Goal: Information Seeking & Learning: Learn about a topic

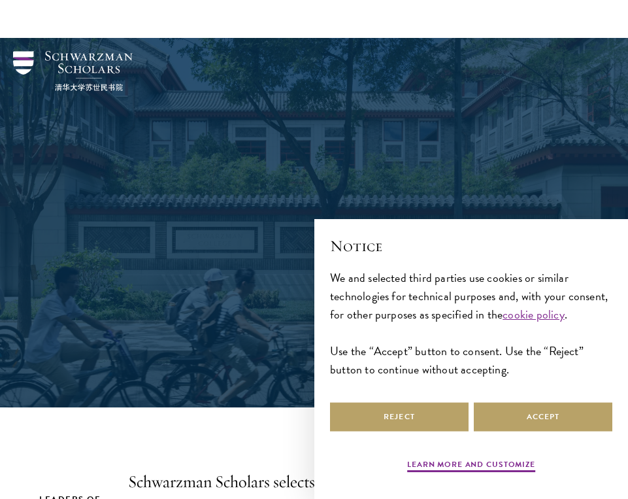
scroll to position [261, 0]
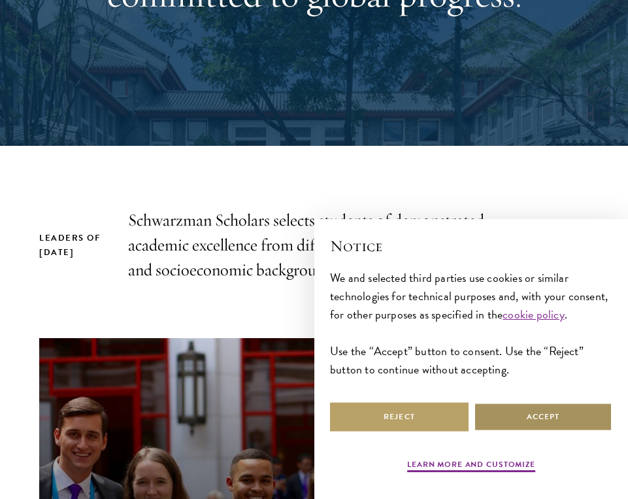
click at [529, 410] on button "Accept" at bounding box center [543, 416] width 139 height 29
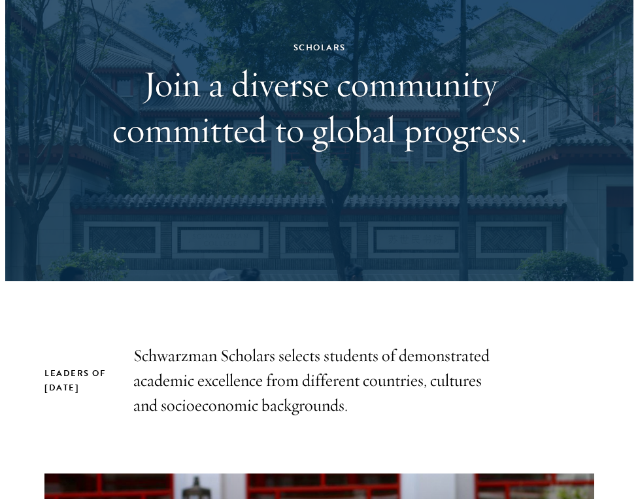
scroll to position [0, 0]
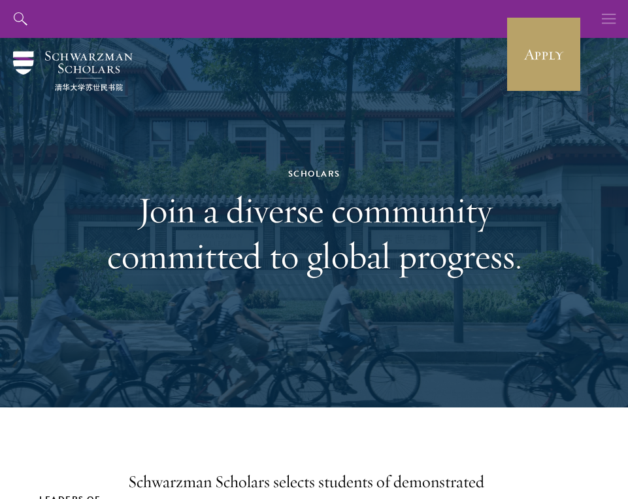
click at [612, 18] on icon "button" at bounding box center [609, 19] width 14 height 38
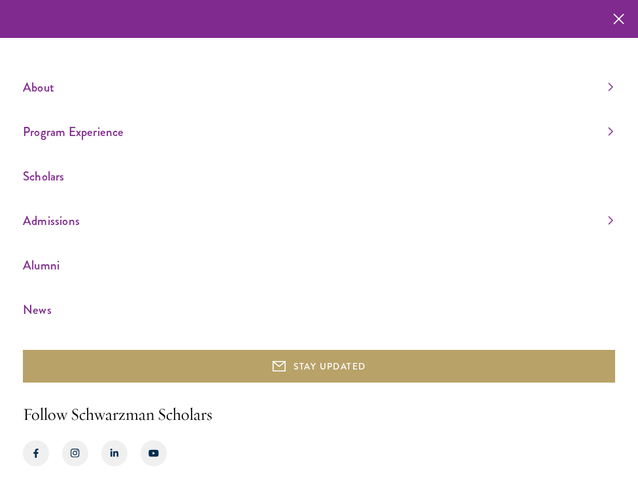
click at [131, 184] on link "Scholars" at bounding box center [318, 176] width 590 height 22
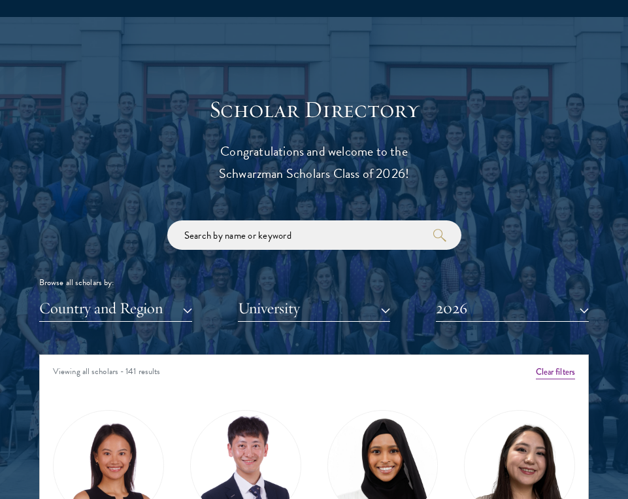
scroll to position [1465, 0]
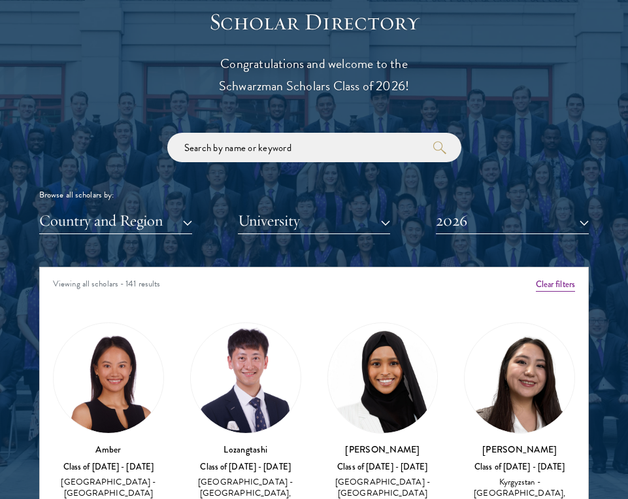
click at [163, 218] on button "Country and Region" at bounding box center [115, 220] width 153 height 27
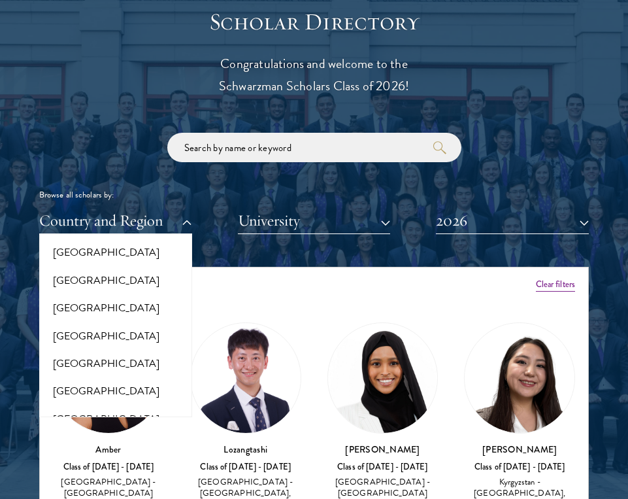
scroll to position [348, 0]
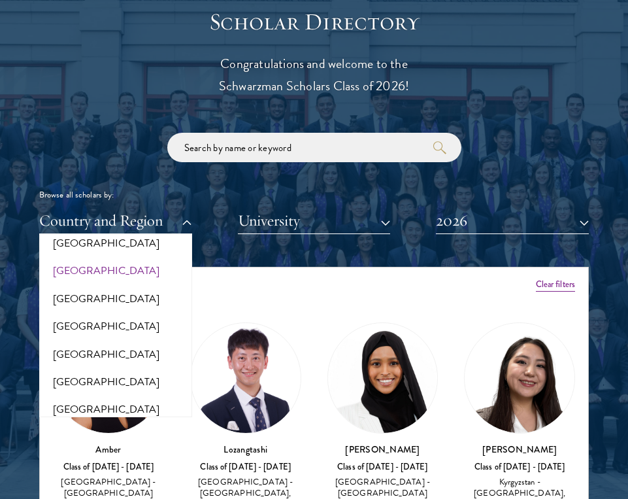
click at [86, 270] on button "[GEOGRAPHIC_DATA]" at bounding box center [115, 270] width 145 height 27
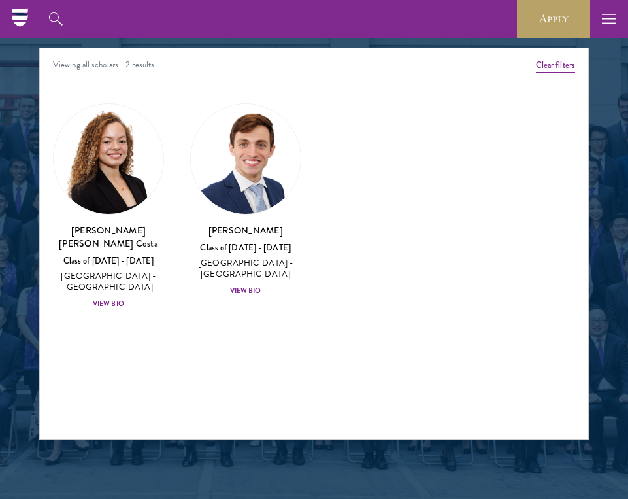
scroll to position [1573, 0]
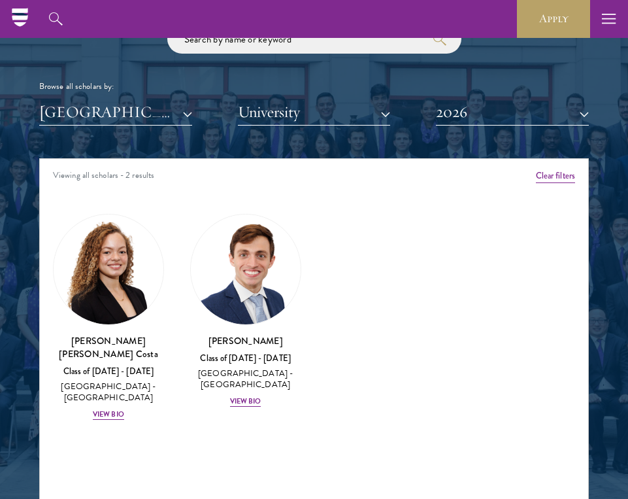
click at [493, 118] on button "2026" at bounding box center [512, 112] width 153 height 27
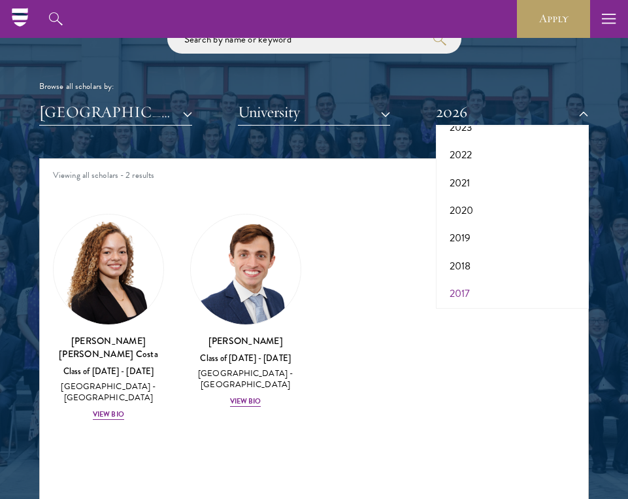
scroll to position [1598, 0]
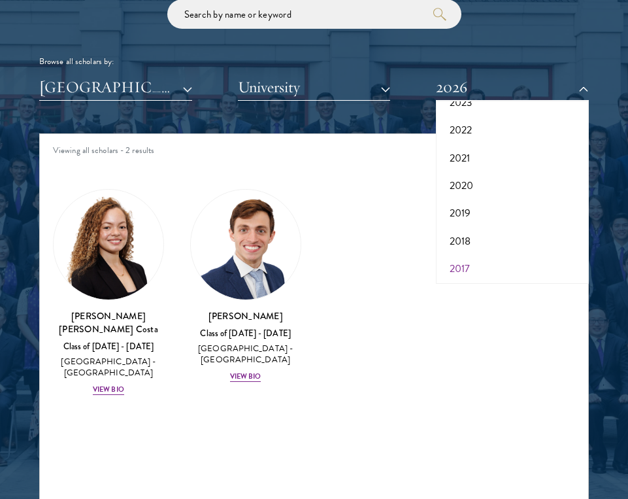
click at [480, 263] on button "2017" at bounding box center [512, 268] width 145 height 27
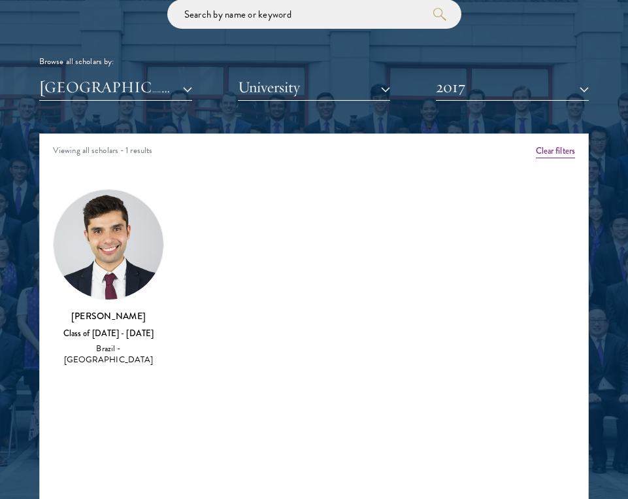
click at [123, 279] on img at bounding box center [109, 244] width 110 height 110
click at [117, 304] on div "Italo Ribeiro Alves Class of 2016 - 2017 Brazil - Quinnipiac University" at bounding box center [108, 278] width 111 height 178
click at [122, 244] on img at bounding box center [109, 244] width 110 height 110
click at [121, 244] on img at bounding box center [109, 244] width 110 height 110
click at [121, 245] on img at bounding box center [109, 244] width 110 height 110
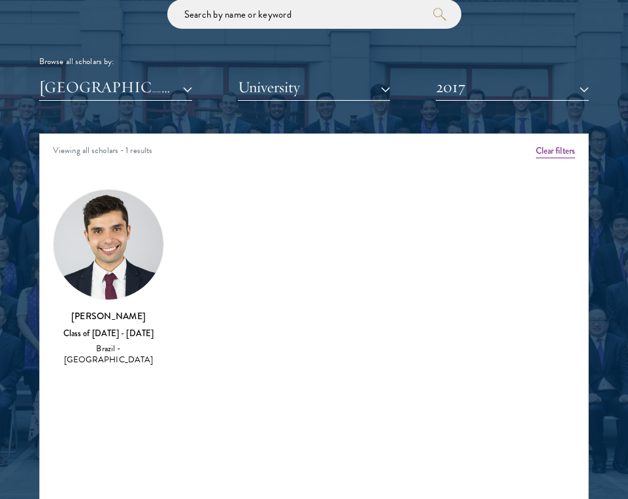
click at [114, 283] on img at bounding box center [109, 244] width 110 height 110
click at [105, 318] on h3 "[PERSON_NAME]" at bounding box center [108, 315] width 111 height 13
click at [102, 317] on h3 "[PERSON_NAME]" at bounding box center [108, 315] width 111 height 13
click at [150, 337] on div "Italo Ribeiro Alves Class of 2016 - 2017 Brazil - Quinnipiac University" at bounding box center [108, 338] width 111 height 58
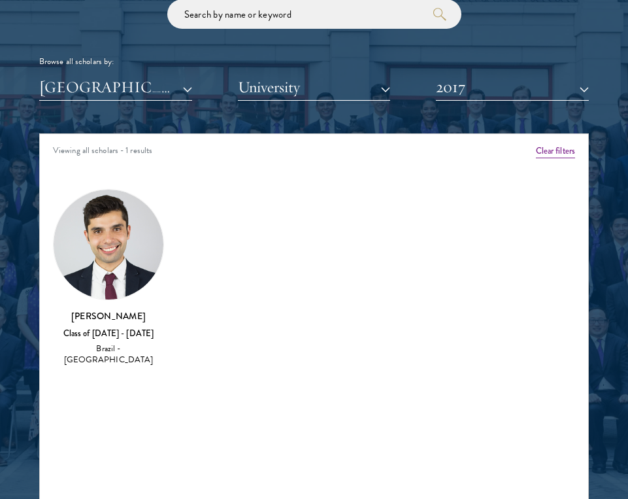
click at [127, 250] on img at bounding box center [109, 244] width 110 height 110
click at [114, 230] on img at bounding box center [109, 244] width 110 height 110
click at [111, 246] on img at bounding box center [109, 244] width 110 height 110
click at [104, 260] on img at bounding box center [109, 244] width 110 height 110
click at [89, 323] on div "Italo Ribeiro Alves Class of 2016 - 2017 Brazil - Quinnipiac University" at bounding box center [108, 338] width 111 height 58
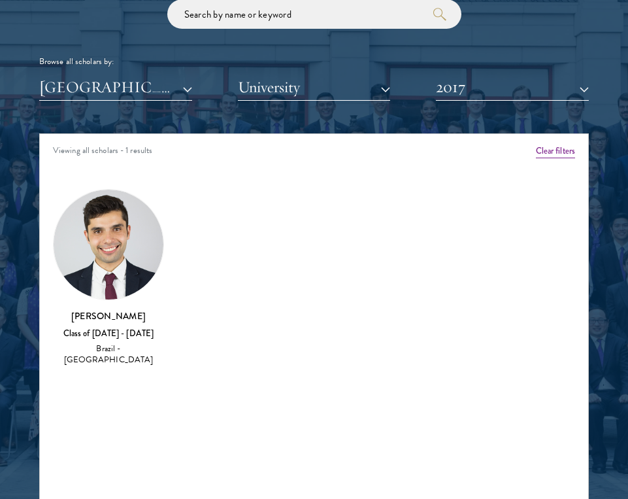
click at [89, 323] on div "Italo Ribeiro Alves Class of 2016 - 2017 Brazil - Quinnipiac University" at bounding box center [108, 338] width 111 height 58
drag, startPoint x: 89, startPoint y: 323, endPoint x: 127, endPoint y: 325, distance: 38.0
click at [90, 323] on div "Italo Ribeiro Alves Class of 2016 - 2017 Brazil - Quinnipiac University" at bounding box center [108, 338] width 111 height 58
click at [243, 325] on div "Amber Class of 2025 - 2026 China - Peking University View Bio Cirenquji Class o…" at bounding box center [314, 282] width 548 height 222
click at [116, 252] on img at bounding box center [109, 244] width 110 height 110
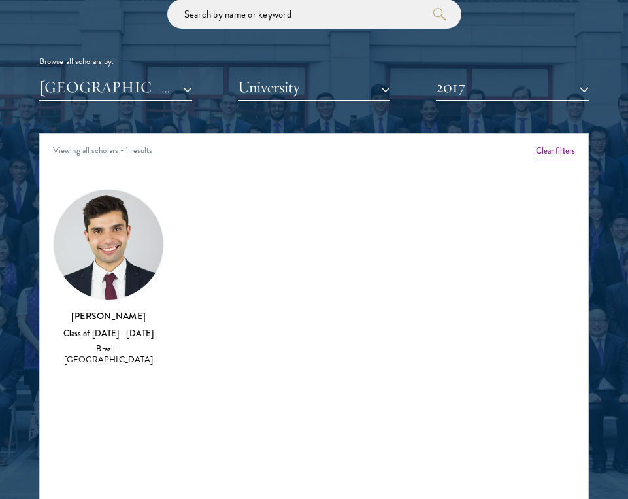
click at [116, 252] on img at bounding box center [109, 244] width 110 height 110
click at [171, 238] on div "Italo Ribeiro Alves Class of 2016 - 2017 Brazil - Quinnipiac University" at bounding box center [108, 278] width 137 height 204
click at [172, 238] on div "Italo Ribeiro Alves Class of 2016 - 2017 Brazil - Quinnipiac University" at bounding box center [108, 278] width 137 height 204
click at [111, 199] on img at bounding box center [109, 244] width 110 height 110
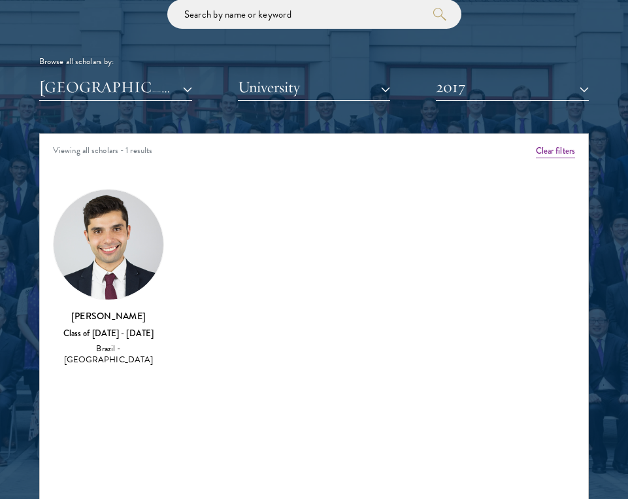
click at [111, 199] on img at bounding box center [109, 244] width 110 height 110
click at [88, 212] on img at bounding box center [109, 244] width 110 height 110
click at [89, 212] on img at bounding box center [109, 244] width 110 height 110
click at [110, 312] on h3 "[PERSON_NAME]" at bounding box center [108, 315] width 111 height 13
click at [480, 96] on button "2017" at bounding box center [512, 87] width 153 height 27
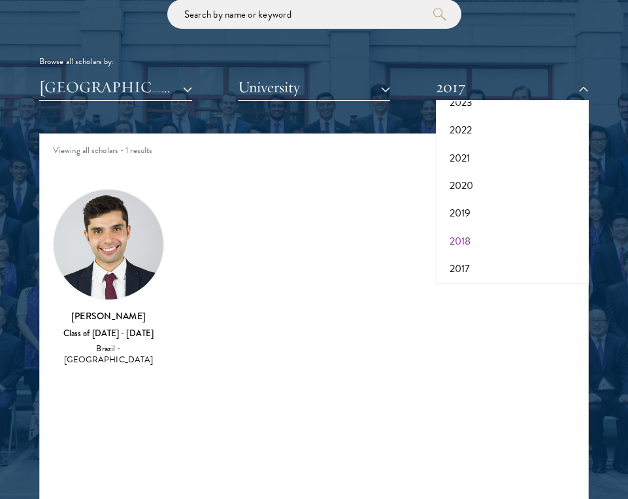
click at [469, 238] on button "2018" at bounding box center [512, 240] width 145 height 27
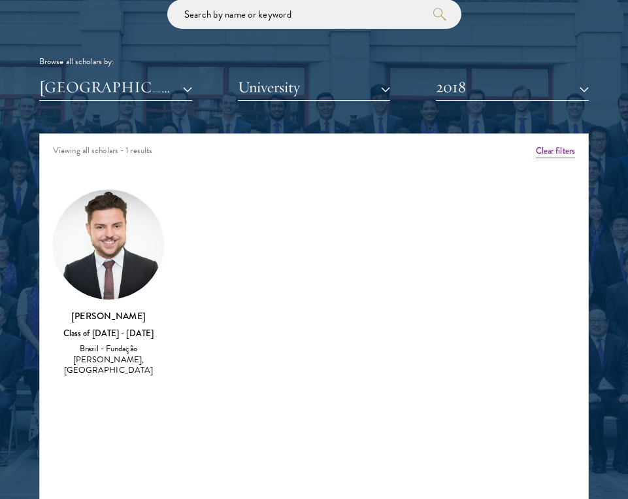
click at [125, 254] on img at bounding box center [109, 244] width 110 height 110
click at [99, 246] on img at bounding box center [109, 244] width 110 height 110
click at [551, 85] on button "2018" at bounding box center [512, 87] width 153 height 27
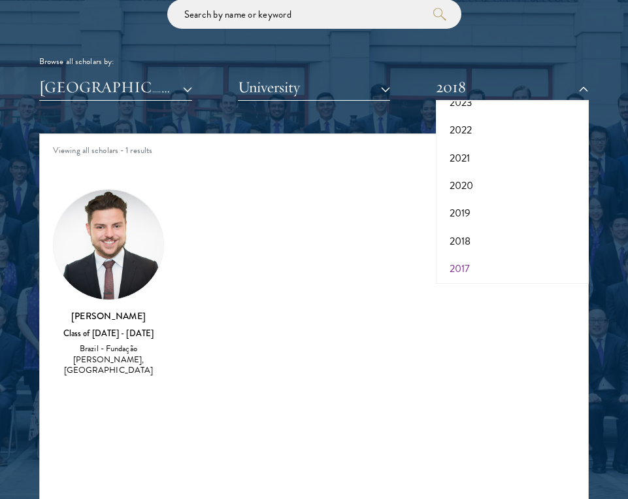
click at [500, 259] on button "2017" at bounding box center [512, 268] width 145 height 27
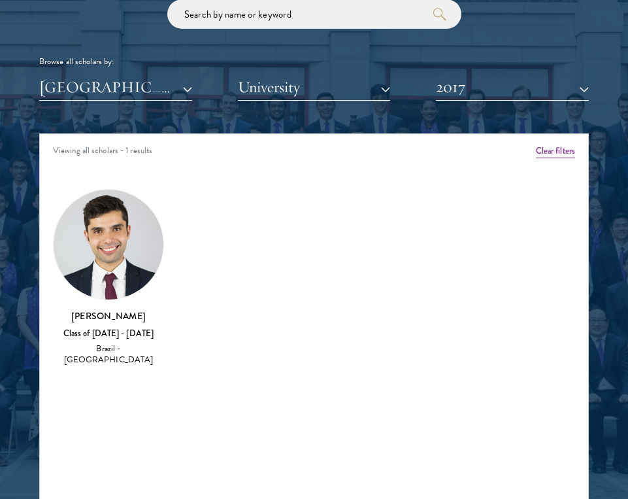
click at [134, 317] on h3 "[PERSON_NAME]" at bounding box center [108, 315] width 111 height 13
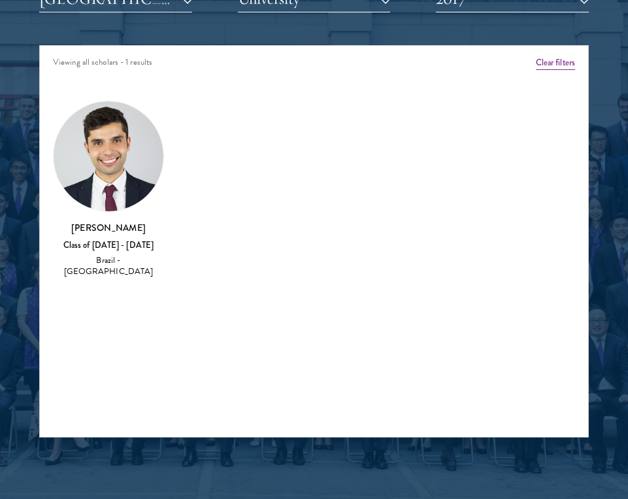
scroll to position [1688, 1]
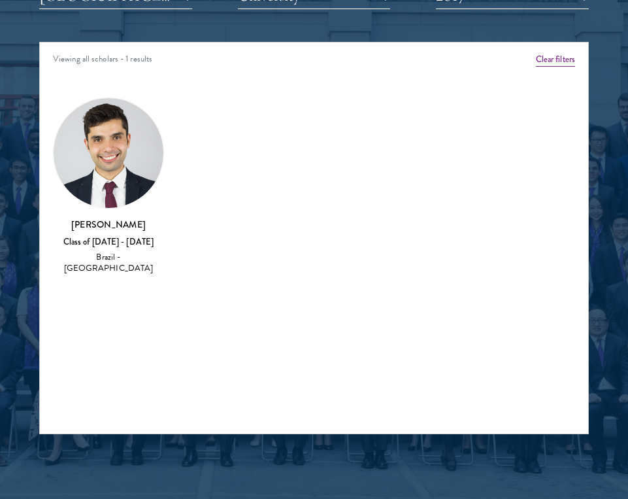
click at [123, 172] on img at bounding box center [109, 153] width 110 height 110
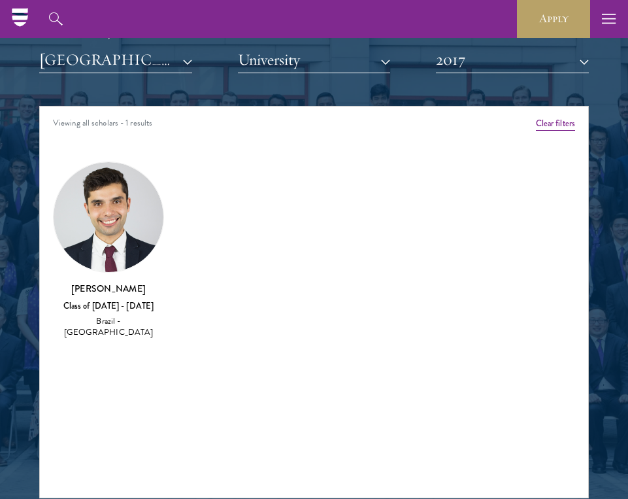
scroll to position [1621, 0]
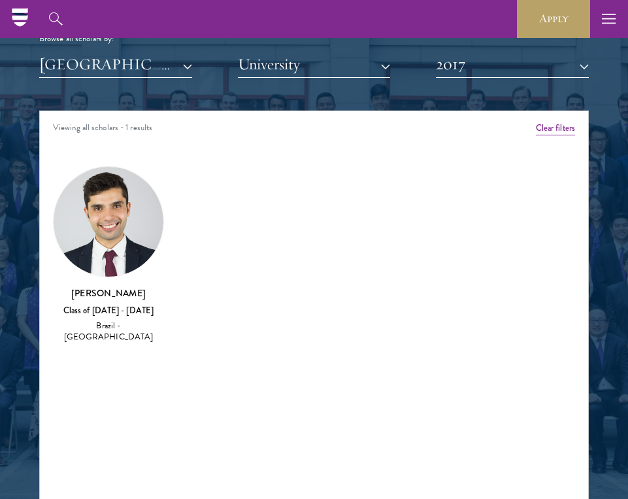
click at [475, 67] on button "2017" at bounding box center [512, 64] width 153 height 27
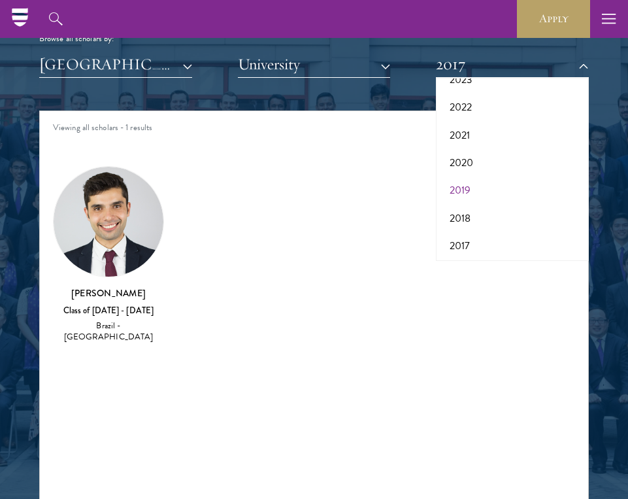
click at [470, 192] on button "2019" at bounding box center [512, 189] width 145 height 27
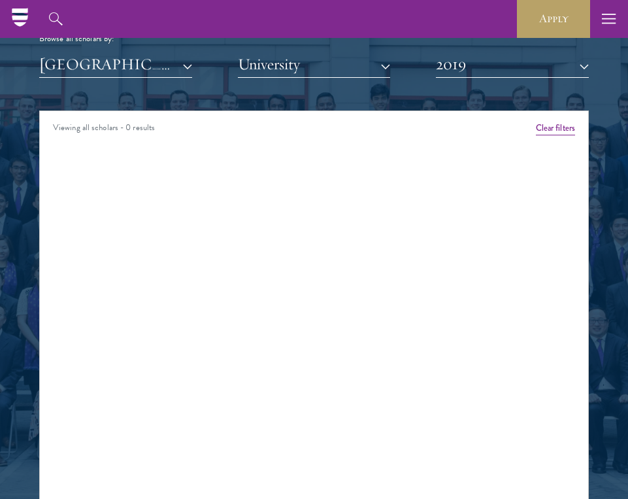
click at [491, 68] on button "2019" at bounding box center [512, 64] width 153 height 27
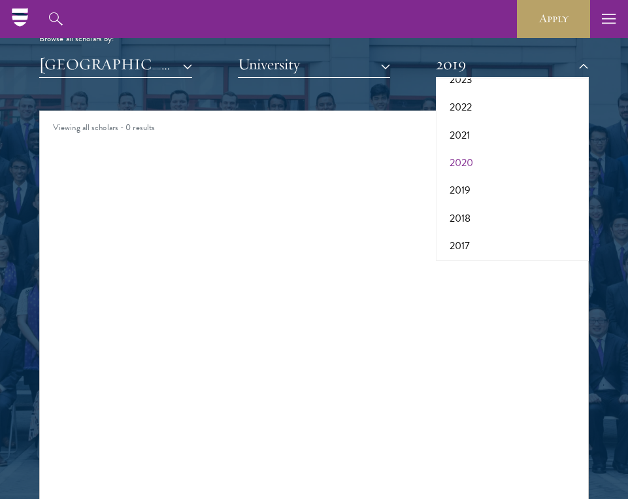
click at [485, 159] on button "2020" at bounding box center [512, 162] width 145 height 27
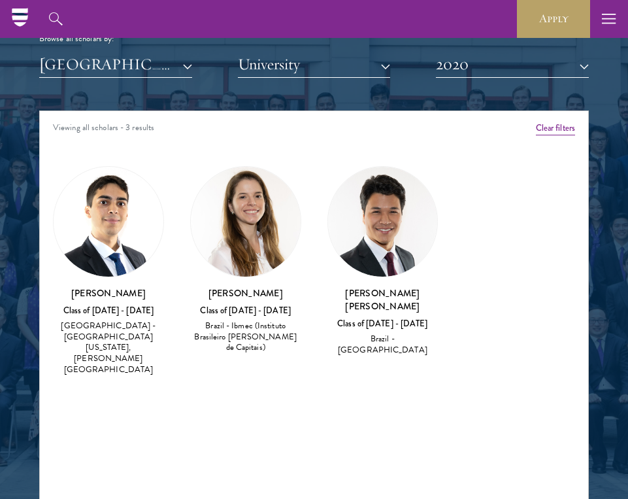
click at [526, 66] on button "2020" at bounding box center [512, 64] width 153 height 27
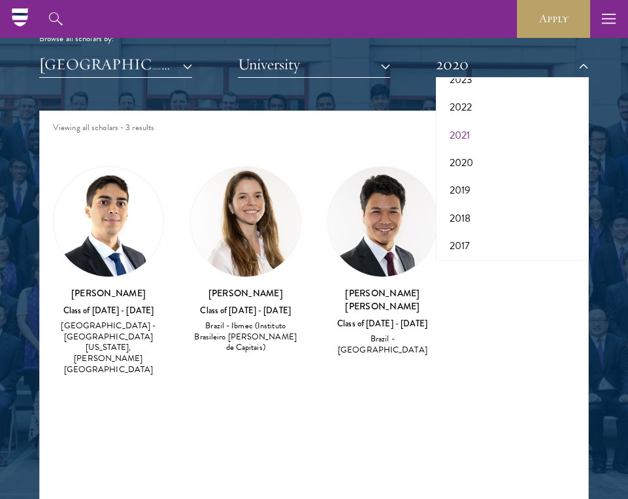
click at [495, 136] on button "2021" at bounding box center [512, 135] width 145 height 27
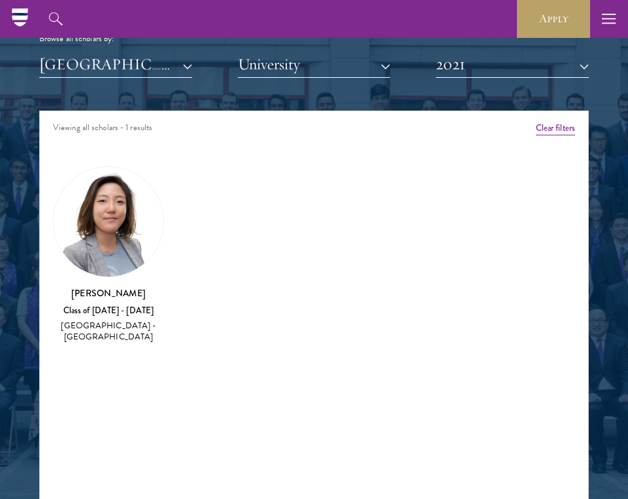
click at [516, 67] on button "2021" at bounding box center [512, 64] width 153 height 27
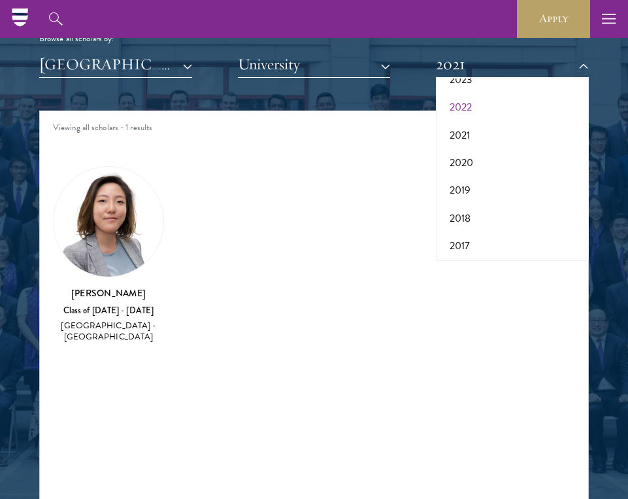
click at [495, 105] on button "2022" at bounding box center [512, 106] width 145 height 27
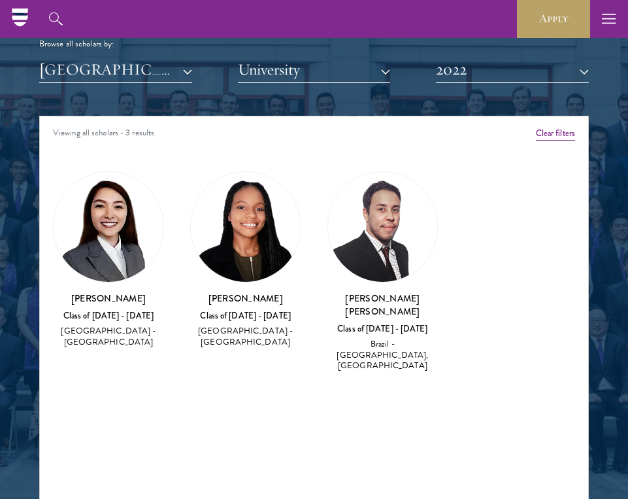
scroll to position [1501, 0]
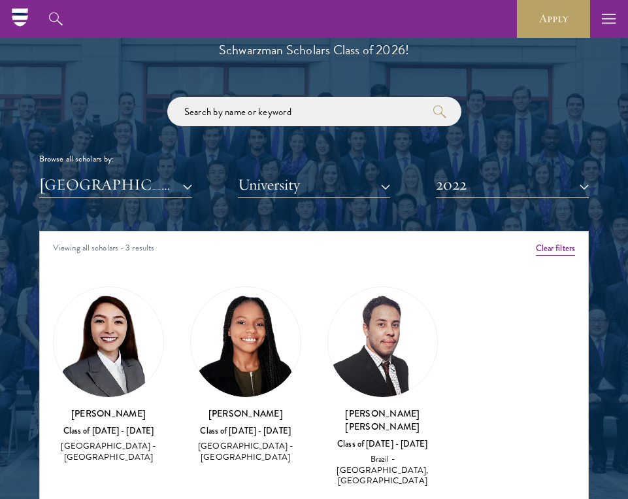
click at [483, 176] on button "2022" at bounding box center [512, 184] width 153 height 27
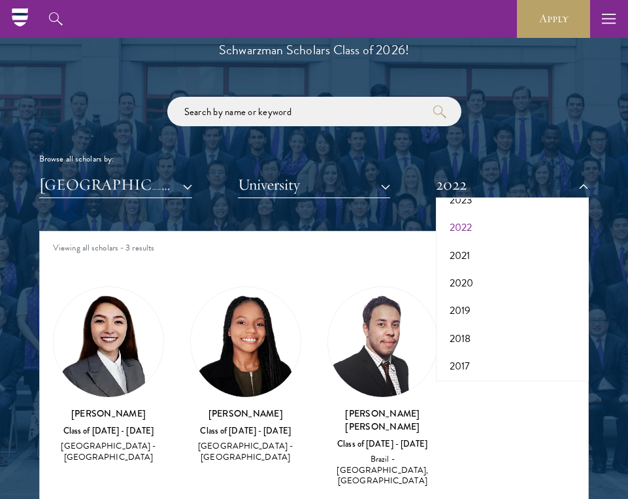
scroll to position [131, 0]
click at [484, 202] on button "2023" at bounding box center [512, 202] width 145 height 27
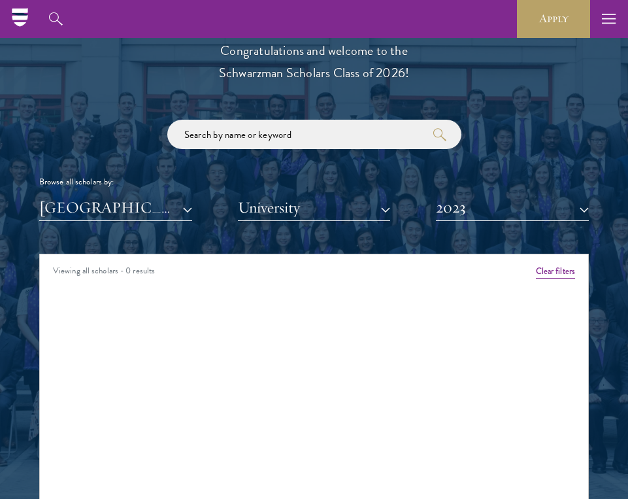
scroll to position [1459, 0]
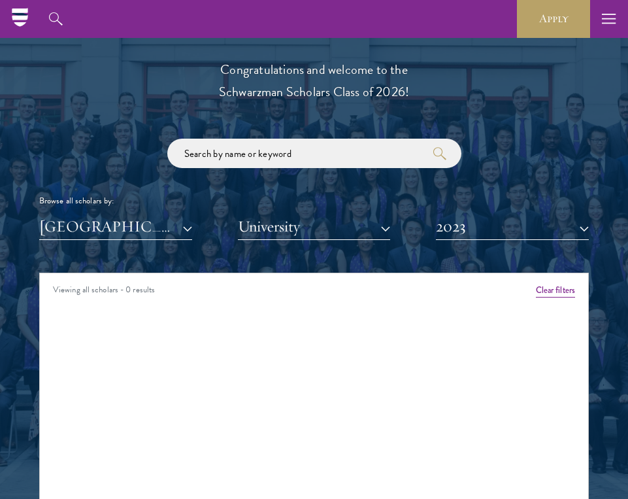
click at [502, 242] on div "Scholar Directory Congratulations and welcome to the Schwarzman Scholars Class …" at bounding box center [314, 339] width 550 height 651
click at [500, 226] on button "2023" at bounding box center [512, 226] width 153 height 27
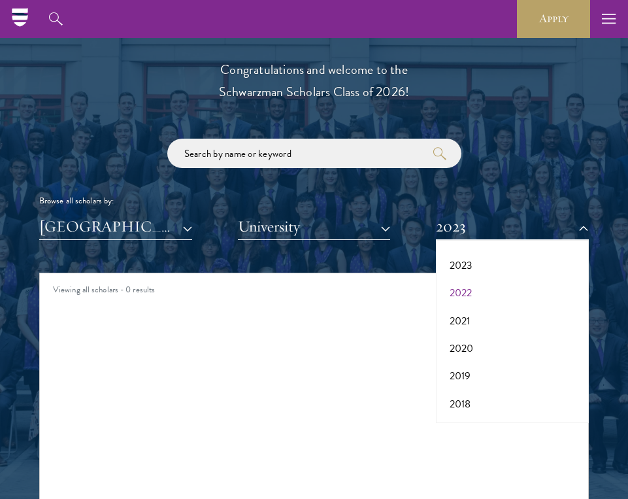
scroll to position [81, 0]
click at [479, 257] on button "2024" at bounding box center [512, 265] width 145 height 27
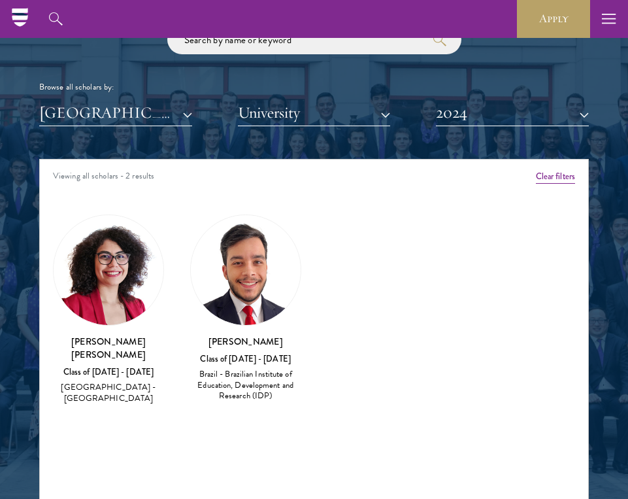
scroll to position [1570, 0]
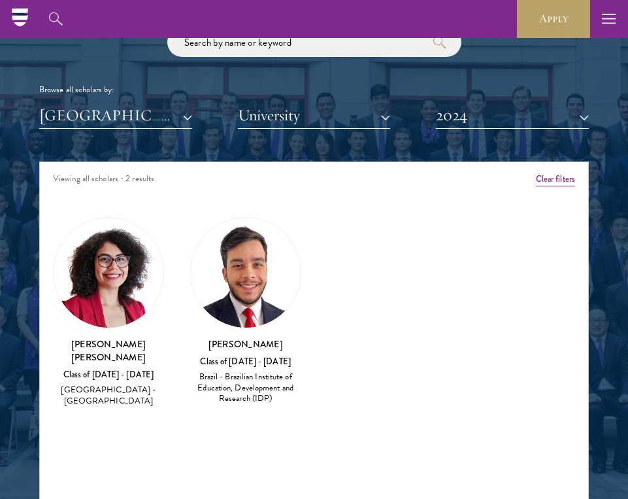
click at [518, 114] on button "2024" at bounding box center [512, 115] width 153 height 27
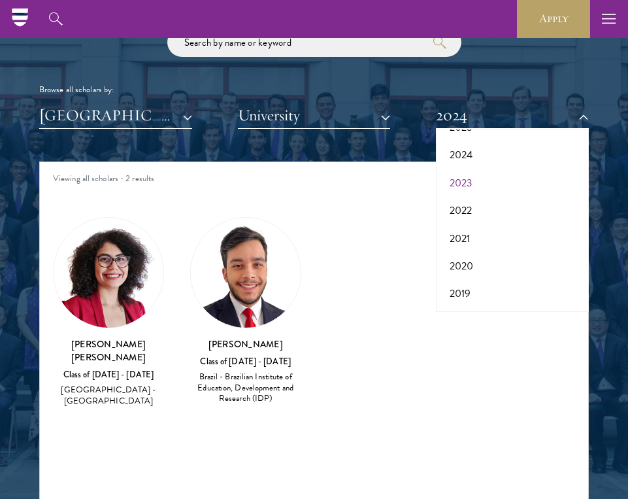
scroll to position [64, 0]
click at [476, 140] on button "2025" at bounding box center [512, 144] width 145 height 27
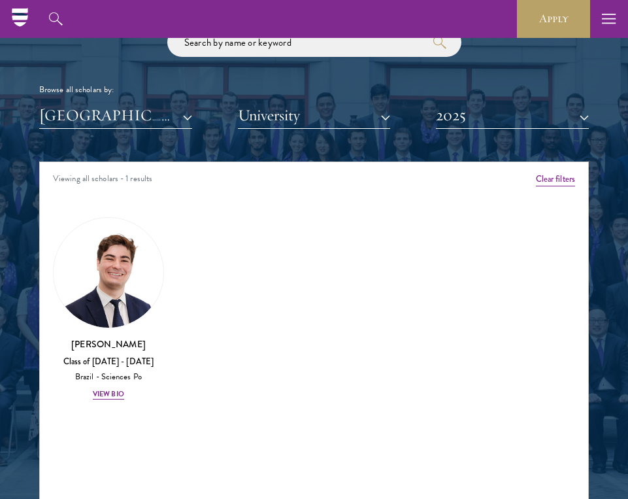
click at [450, 115] on button "2025" at bounding box center [512, 115] width 153 height 27
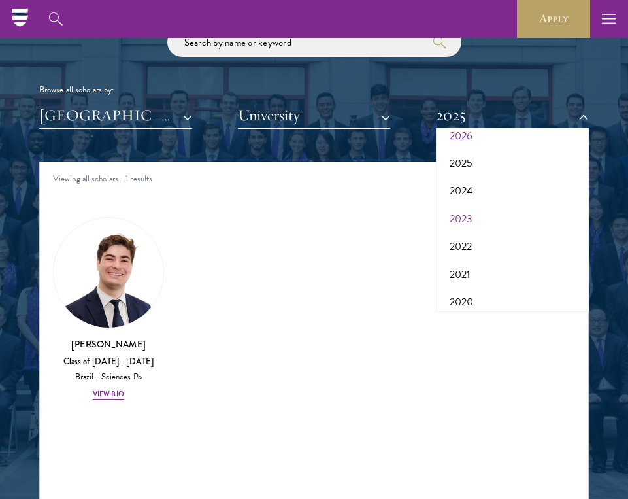
scroll to position [16, 0]
click at [474, 163] on button "2026" at bounding box center [512, 164] width 145 height 27
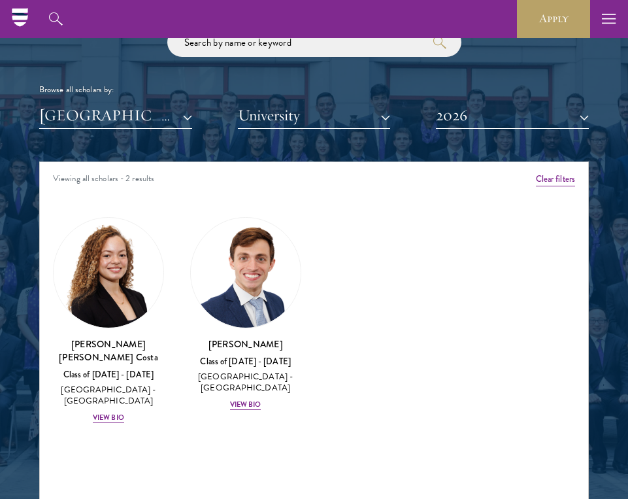
click at [521, 114] on button "2026" at bounding box center [512, 115] width 153 height 27
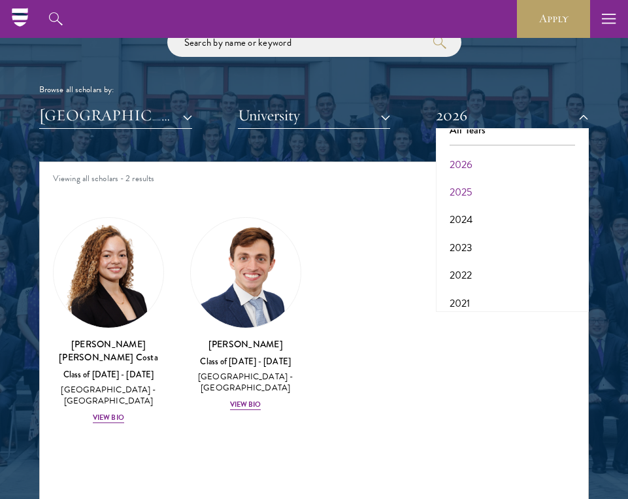
click at [489, 189] on button "2025" at bounding box center [512, 191] width 145 height 27
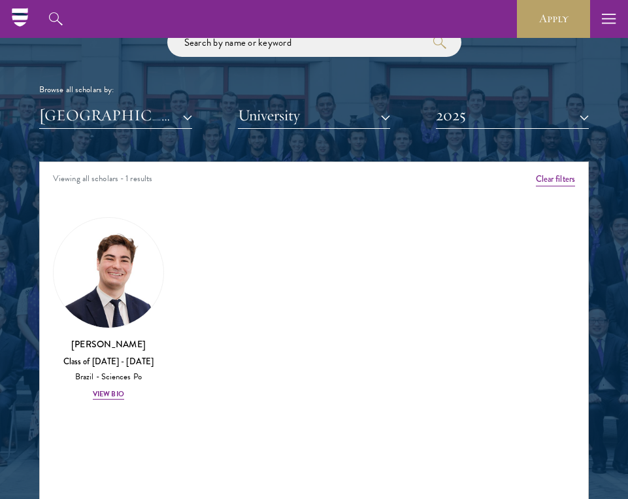
click at [478, 119] on button "2025" at bounding box center [512, 115] width 153 height 27
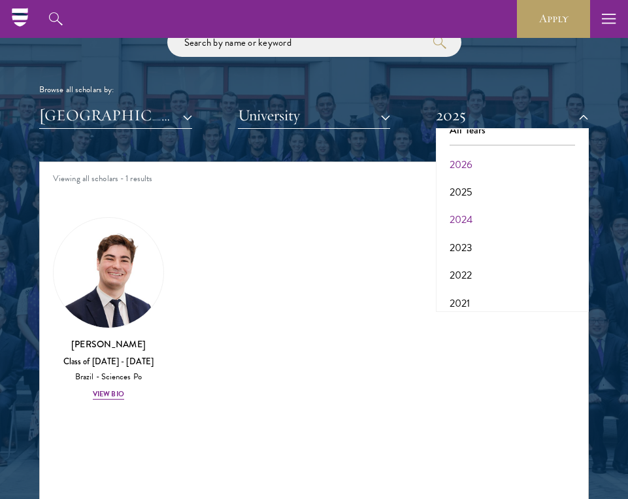
click at [474, 212] on button "2024" at bounding box center [512, 219] width 145 height 27
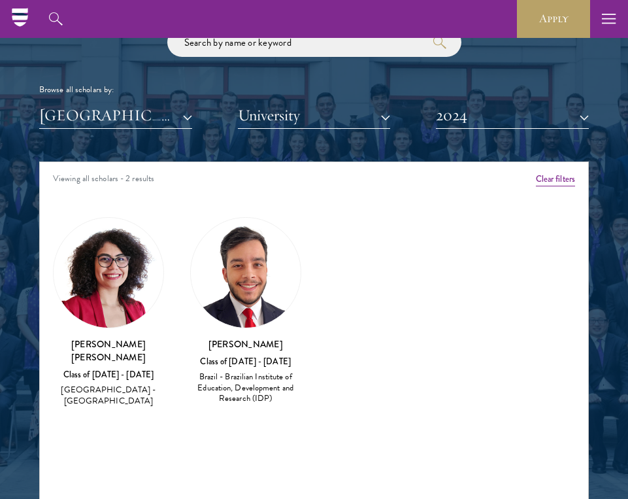
click at [469, 110] on button "2024" at bounding box center [512, 115] width 153 height 27
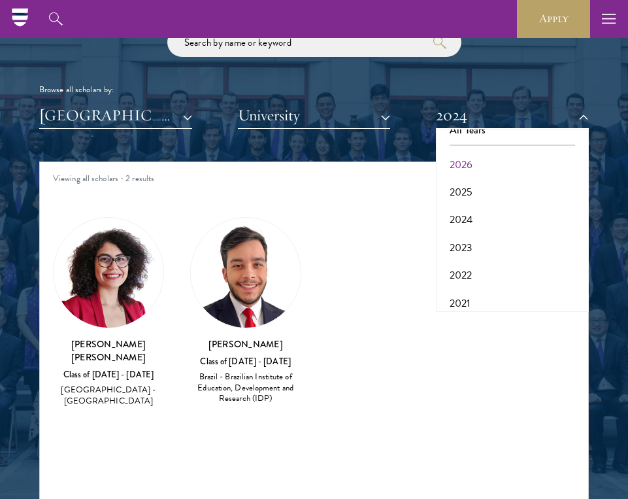
click at [471, 161] on button "2026" at bounding box center [512, 164] width 145 height 27
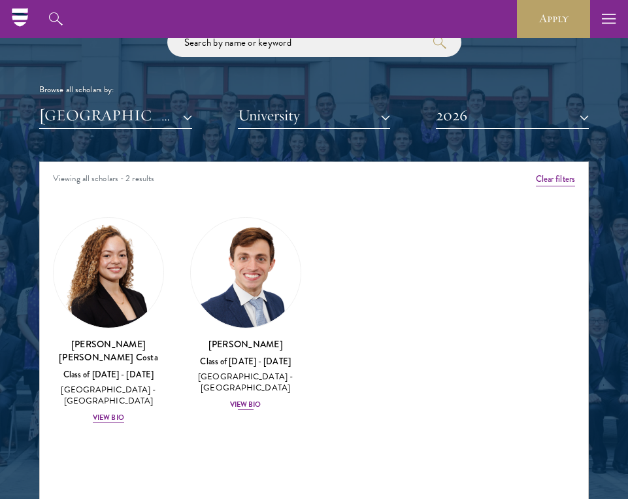
click at [249, 402] on div "View Bio" at bounding box center [245, 404] width 31 height 10
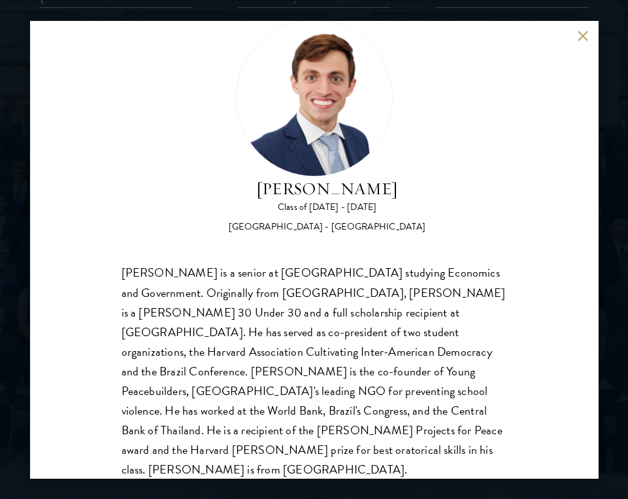
scroll to position [1750, 0]
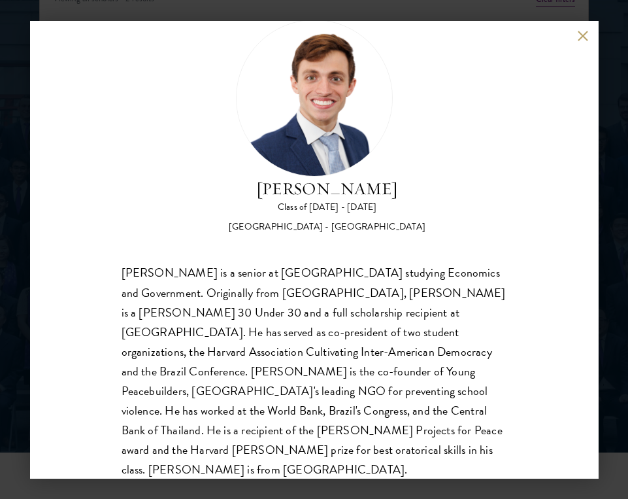
click at [576, 32] on div "Eduardo Vasconcelos Goyanna Filho Class of 2025 - 2026 Brazil - Harvard Univers…" at bounding box center [314, 249] width 568 height 457
click at [578, 37] on button at bounding box center [583, 36] width 11 height 11
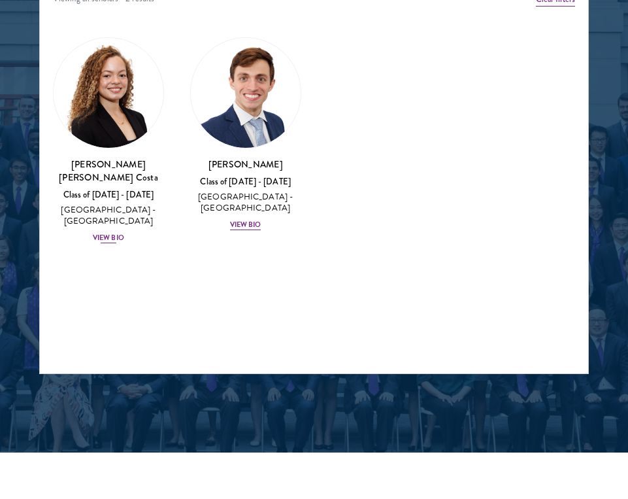
click at [116, 233] on div "View Bio" at bounding box center [108, 238] width 31 height 10
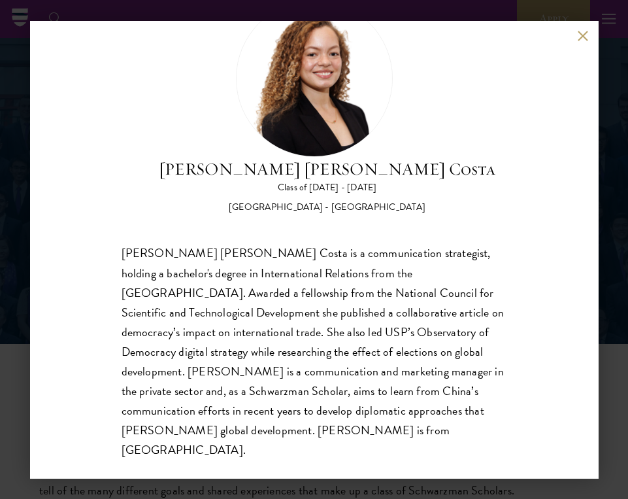
scroll to position [1160, 0]
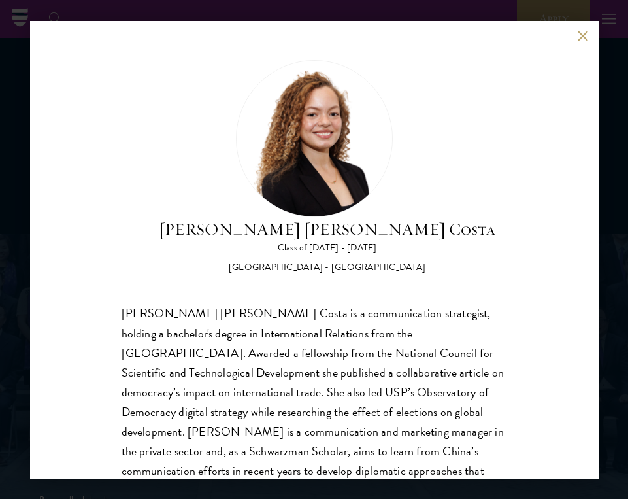
click at [582, 32] on button at bounding box center [583, 36] width 11 height 11
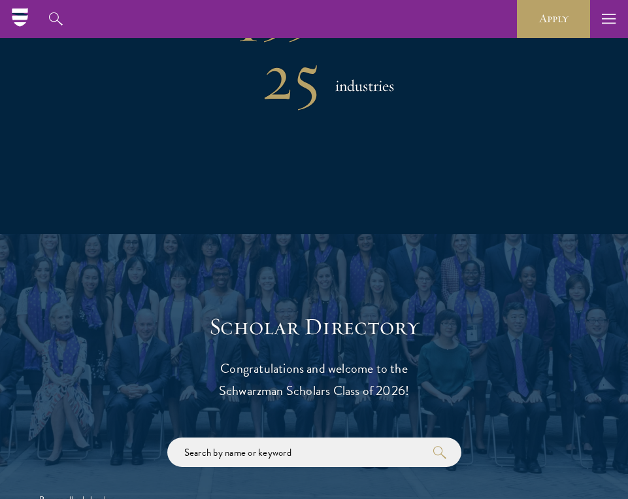
scroll to position [1600, 0]
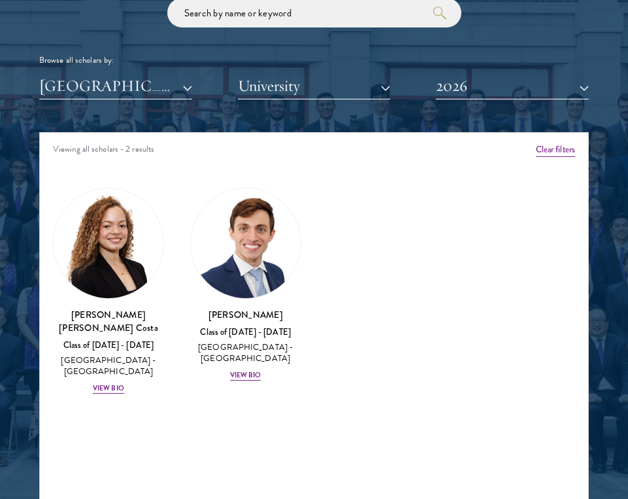
click at [516, 86] on button "2026" at bounding box center [512, 86] width 153 height 27
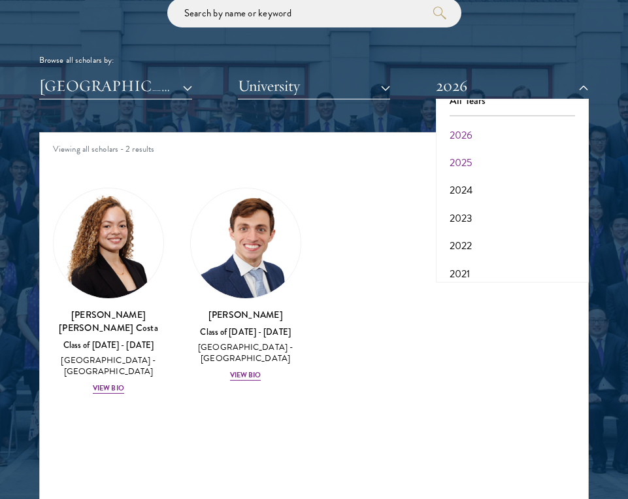
click at [507, 161] on button "2025" at bounding box center [512, 162] width 145 height 27
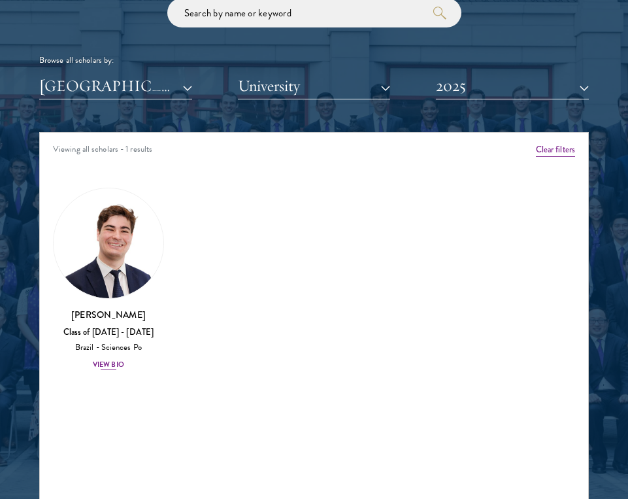
click at [107, 365] on div "View Bio" at bounding box center [108, 364] width 31 height 10
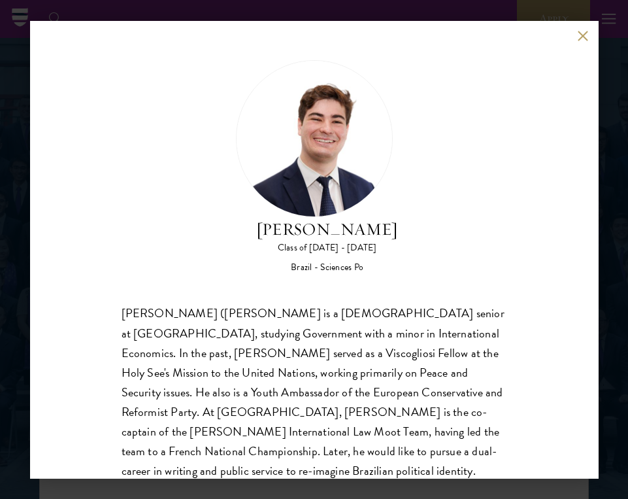
scroll to position [1511, 0]
click at [583, 40] on button at bounding box center [583, 36] width 11 height 11
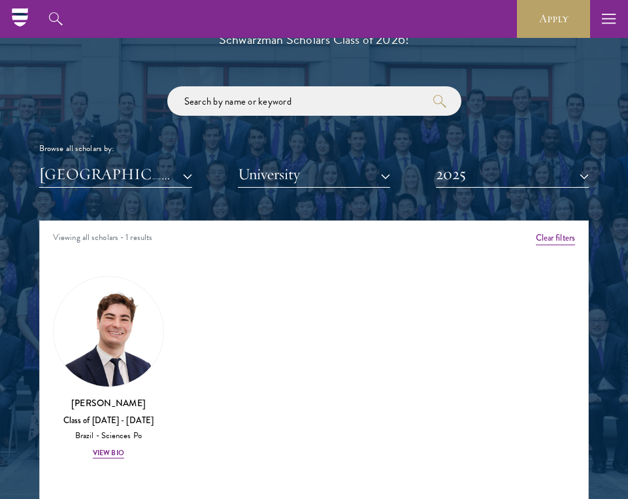
click at [521, 182] on button "2025" at bounding box center [512, 174] width 153 height 27
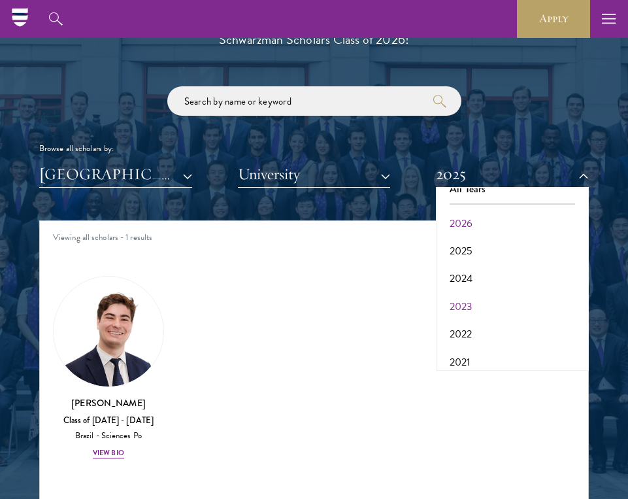
scroll to position [133, 0]
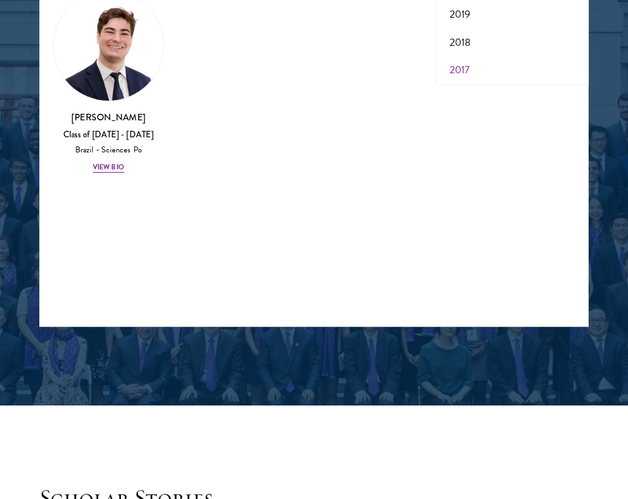
click at [469, 56] on button "2017" at bounding box center [512, 69] width 145 height 27
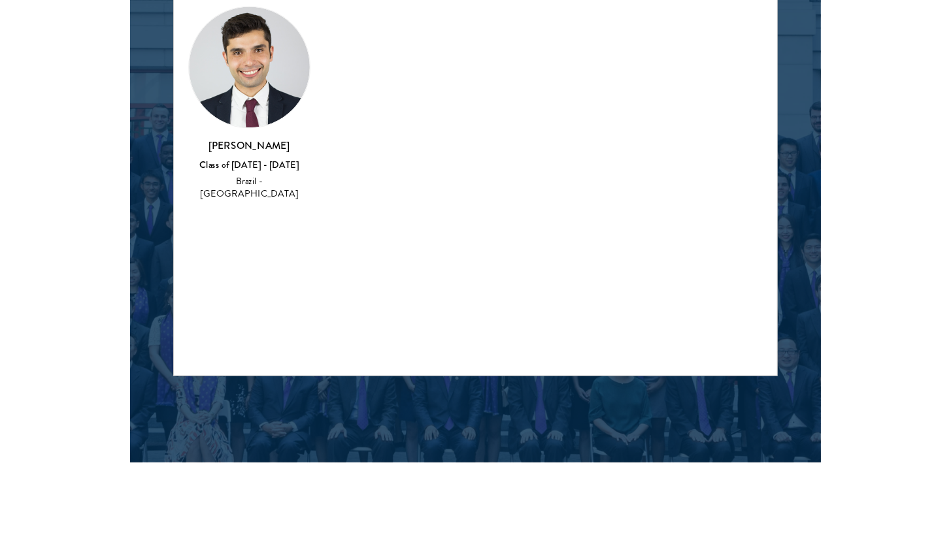
scroll to position [1634, 0]
